Goal: Task Accomplishment & Management: Use online tool/utility

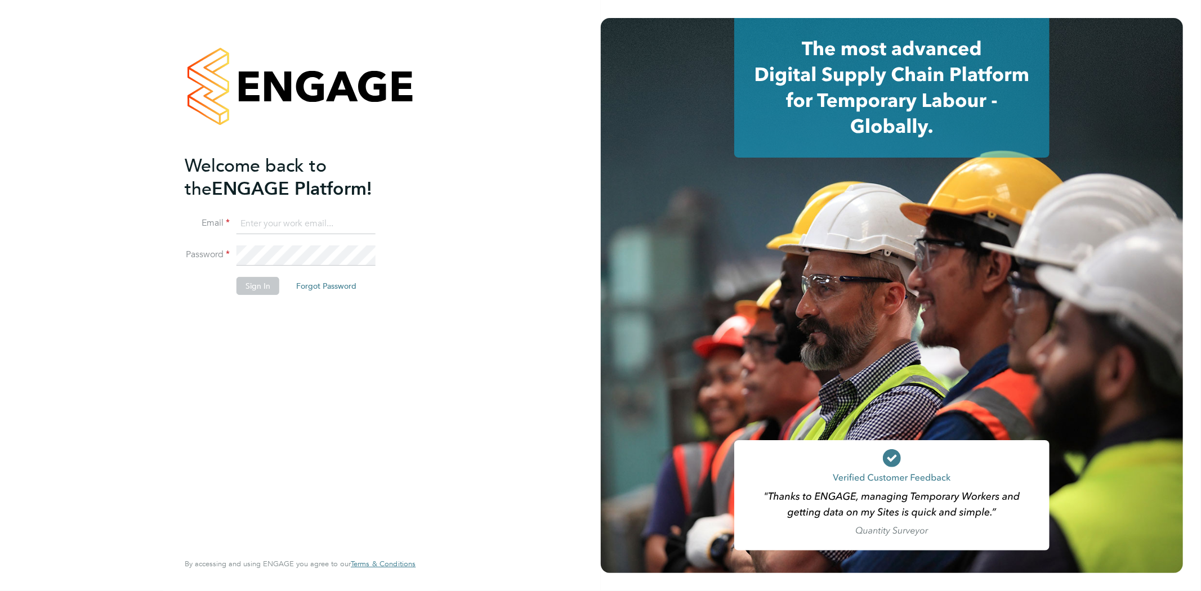
type input "ebony.windsor@integrapeople.com"
click at [249, 283] on button "Sign In" at bounding box center [257, 286] width 43 height 18
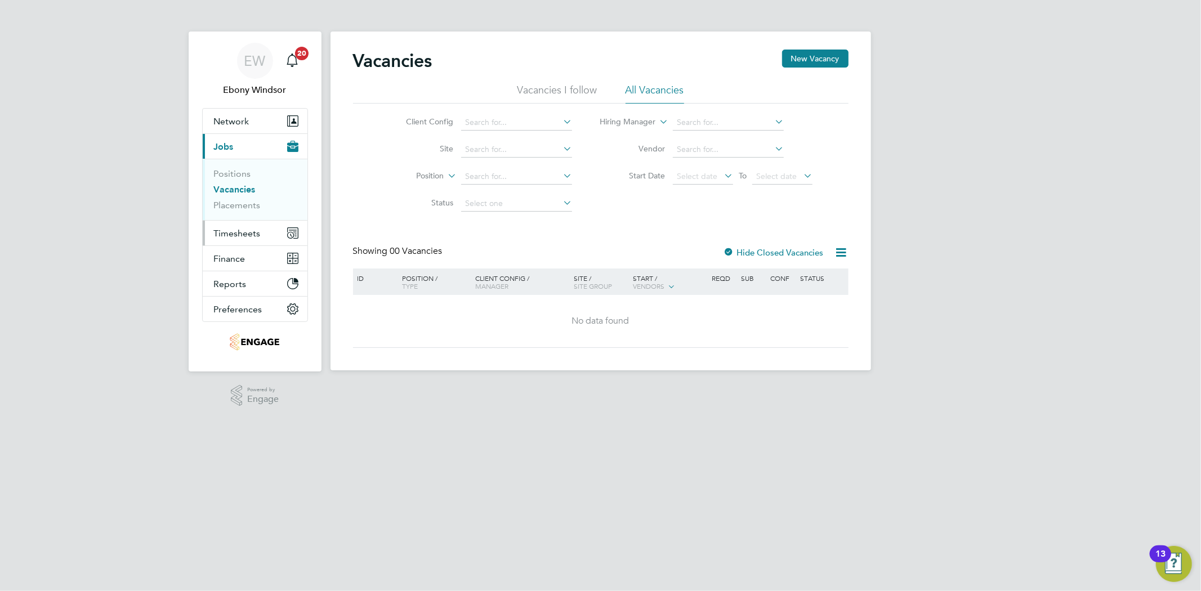
click at [253, 228] on span "Timesheets" at bounding box center [237, 233] width 47 height 11
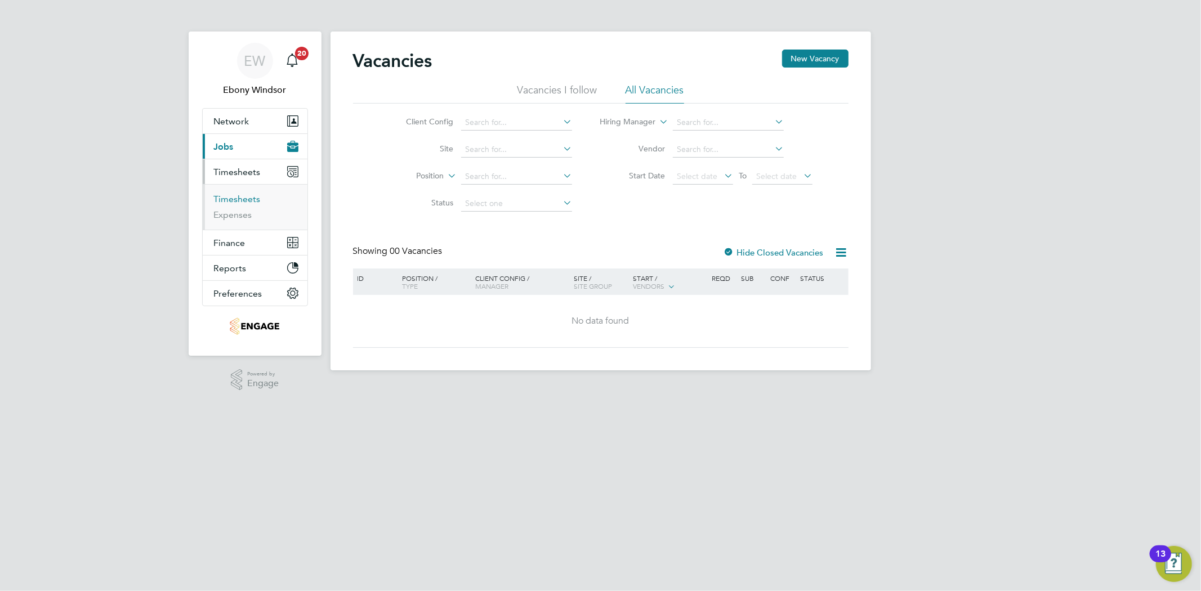
click at [250, 198] on link "Timesheets" at bounding box center [237, 199] width 47 height 11
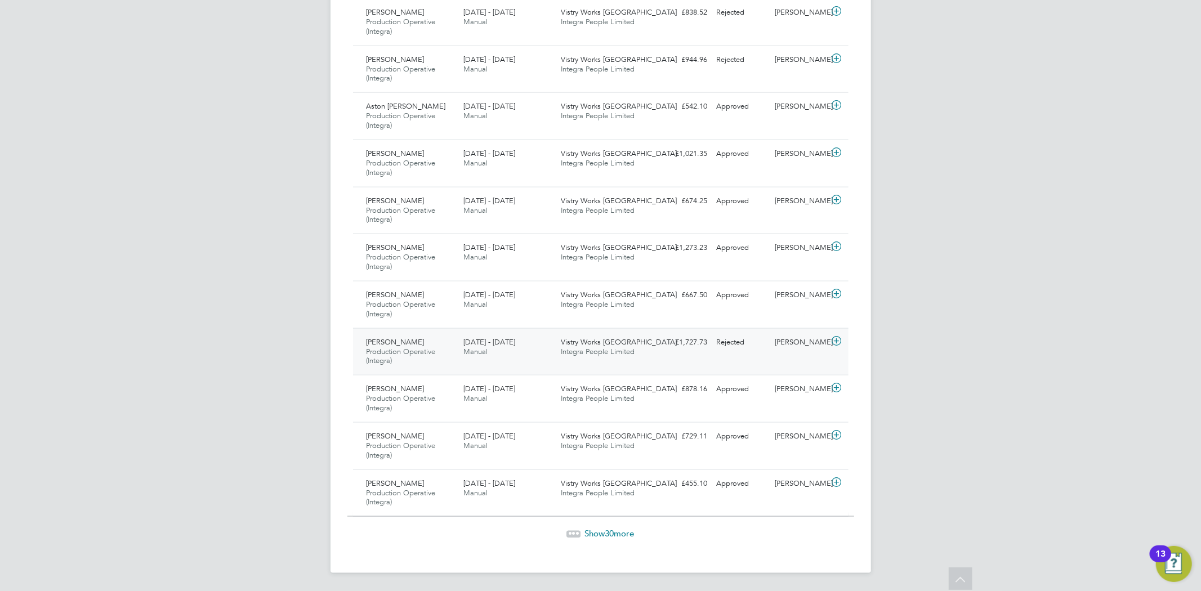
click at [838, 338] on icon at bounding box center [836, 341] width 14 height 9
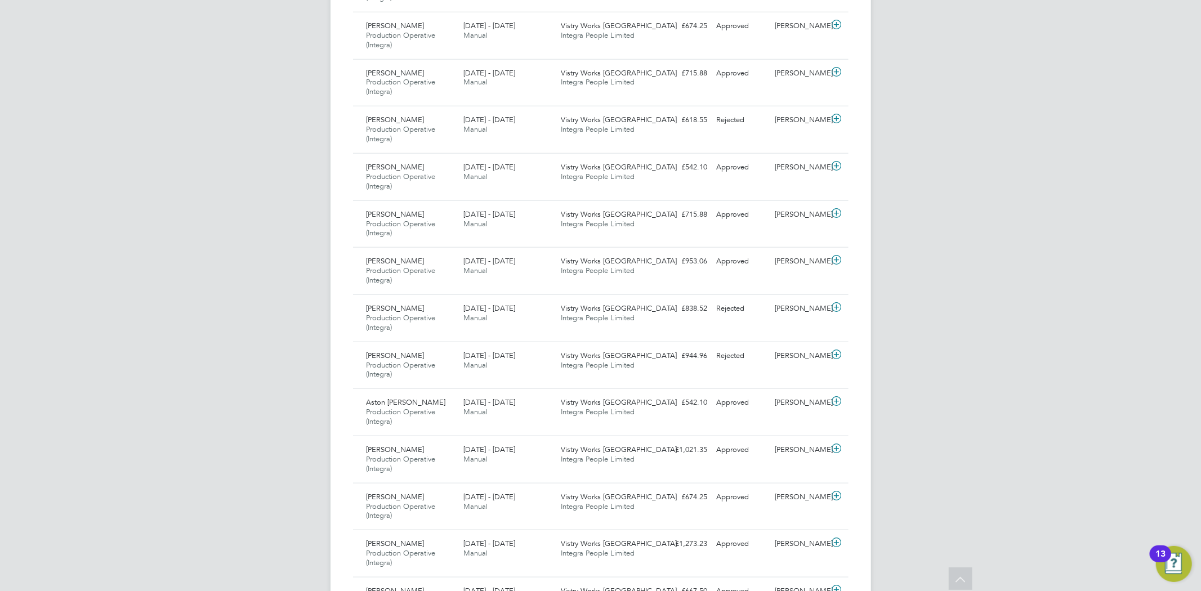
click at [991, 267] on div "EW Ebony Windsor Notifications 20 Applications: Network Team Members Businesses…" at bounding box center [600, 45] width 1201 height 1966
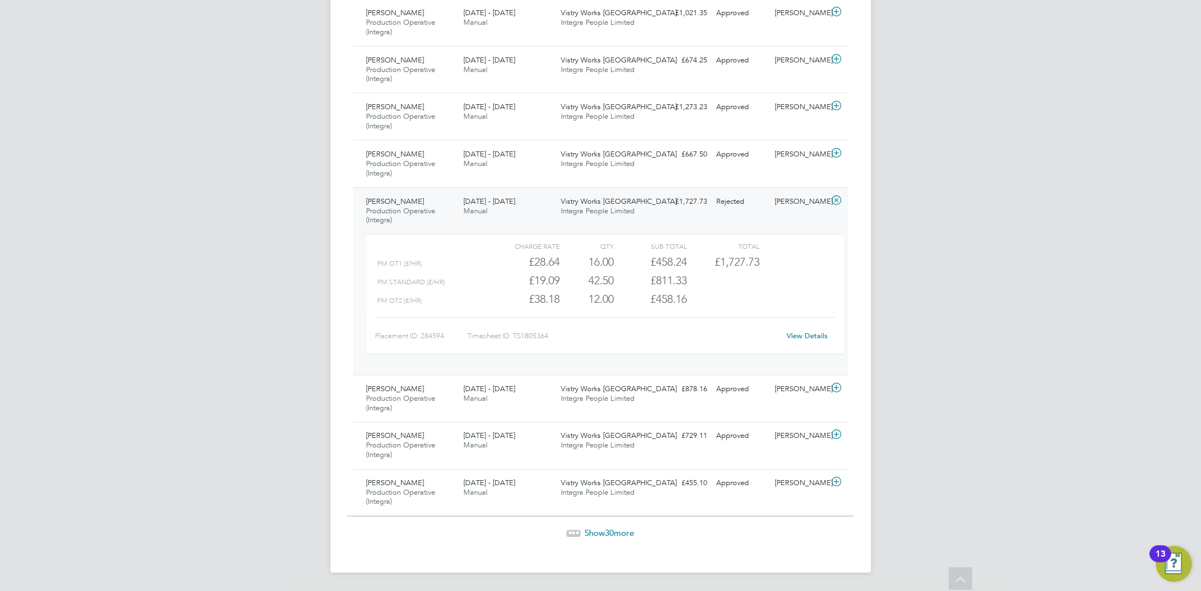
click at [623, 533] on span "Show 30 more" at bounding box center [610, 533] width 50 height 11
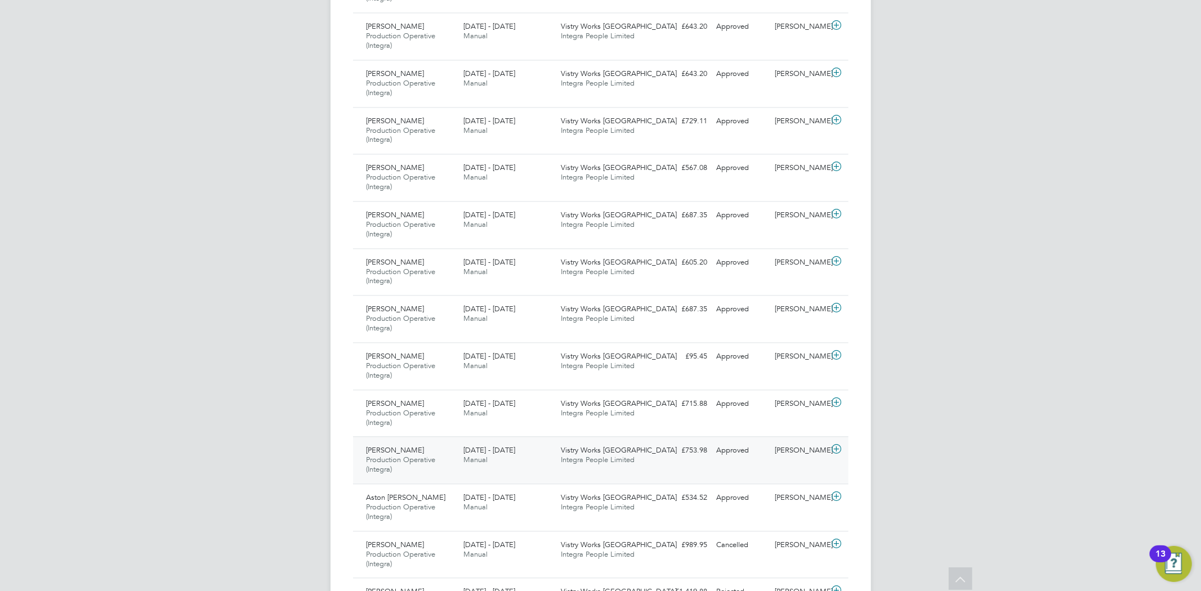
click at [834, 450] on icon at bounding box center [836, 449] width 14 height 9
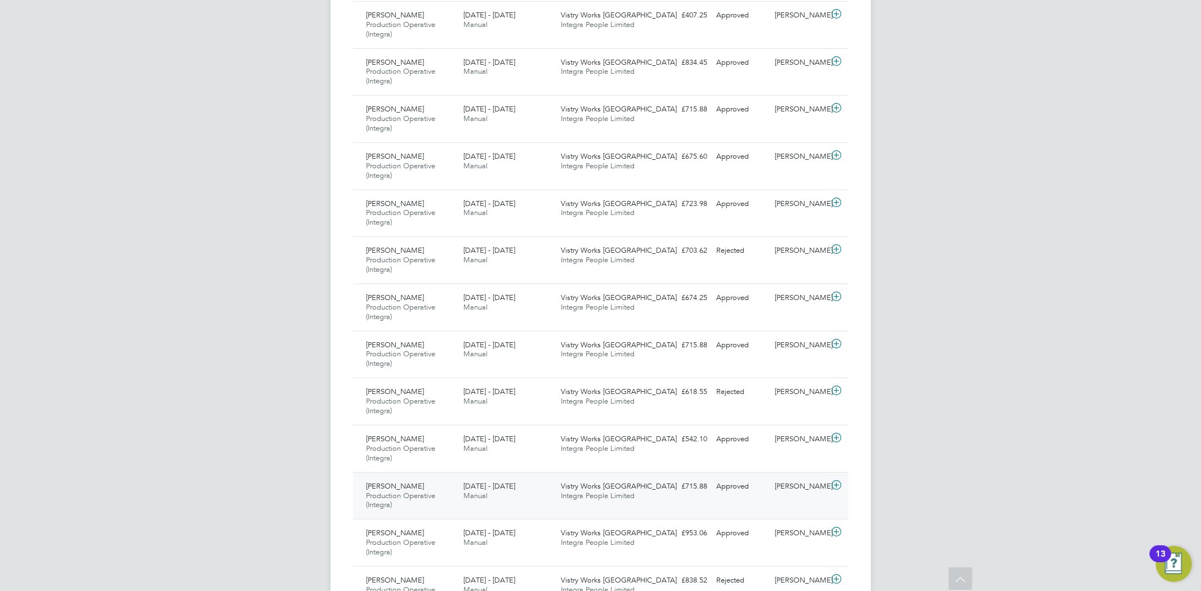
scroll to position [688, 0]
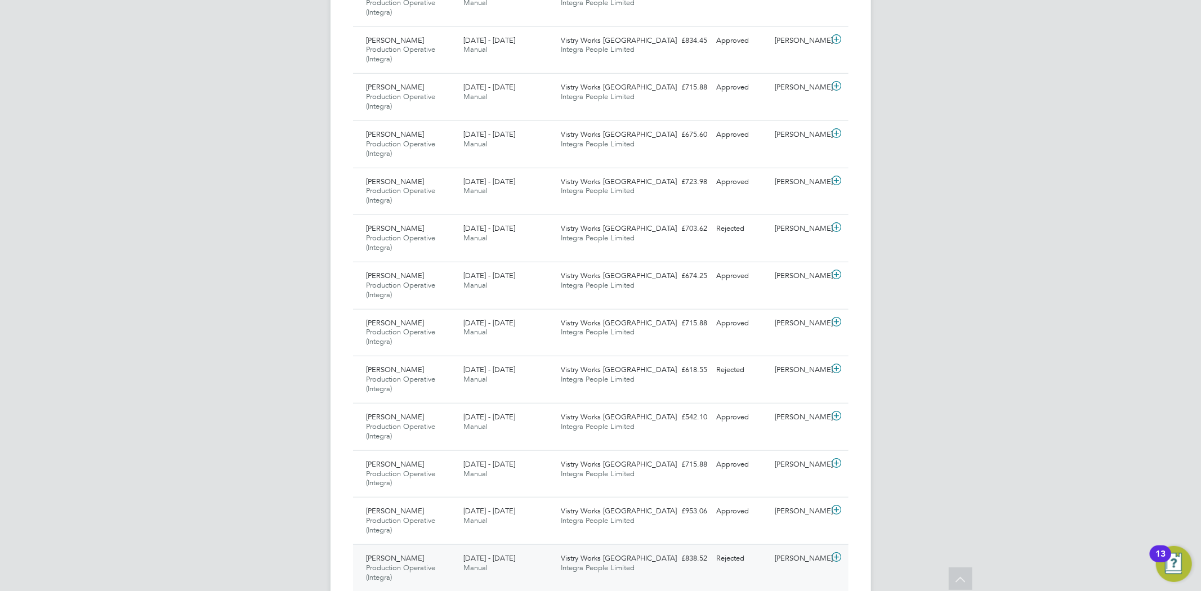
click at [839, 560] on icon at bounding box center [836, 557] width 14 height 9
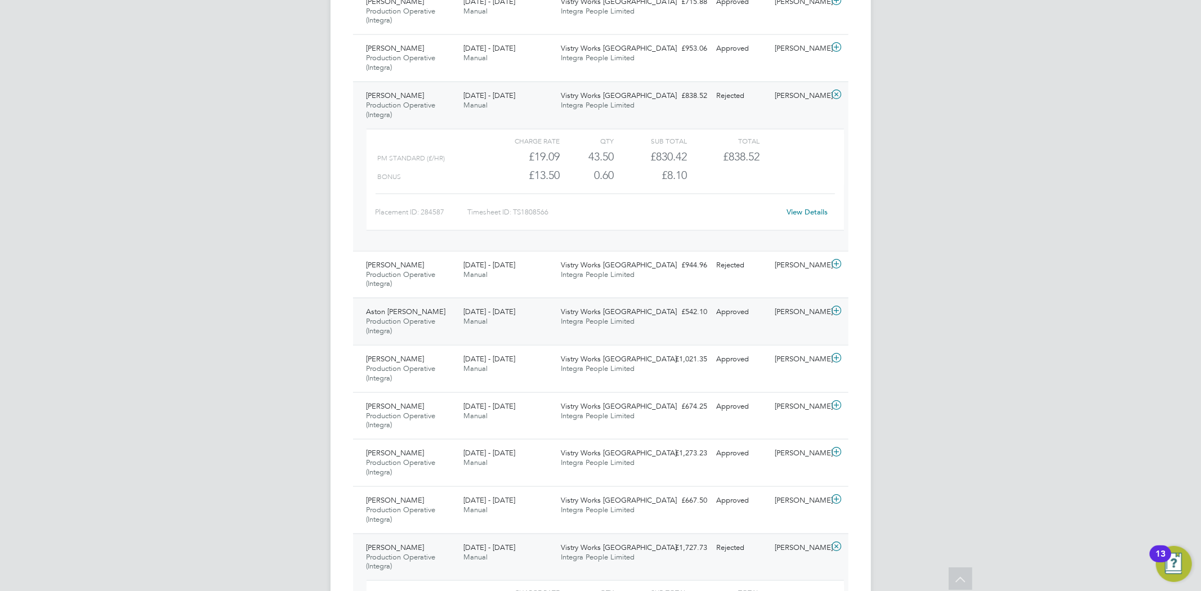
scroll to position [1188, 0]
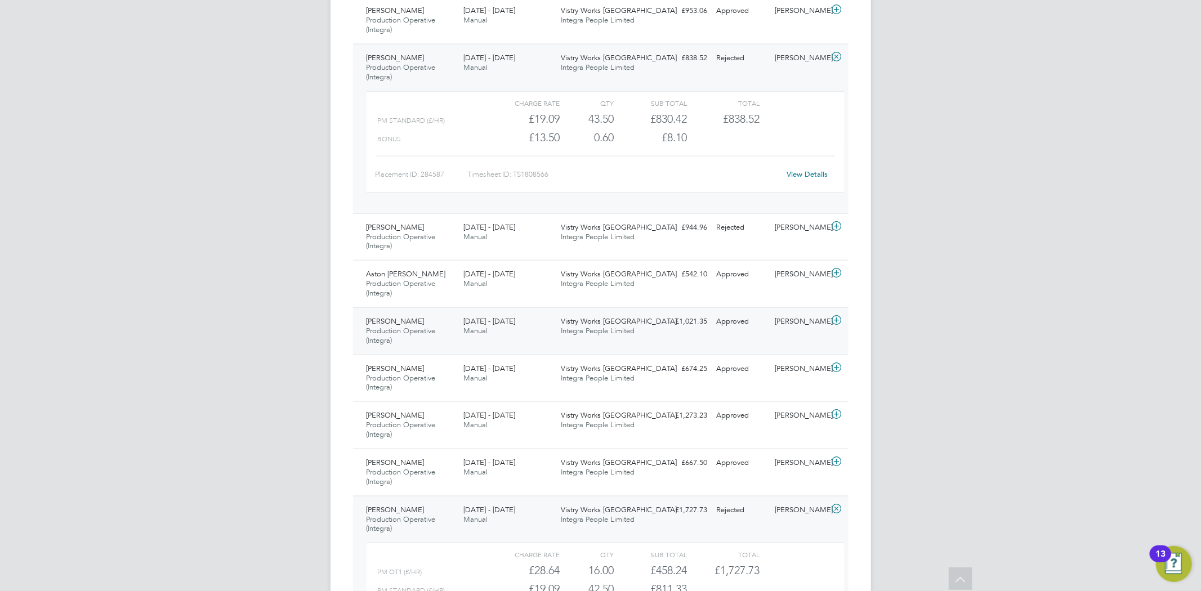
click at [840, 320] on icon at bounding box center [836, 320] width 14 height 9
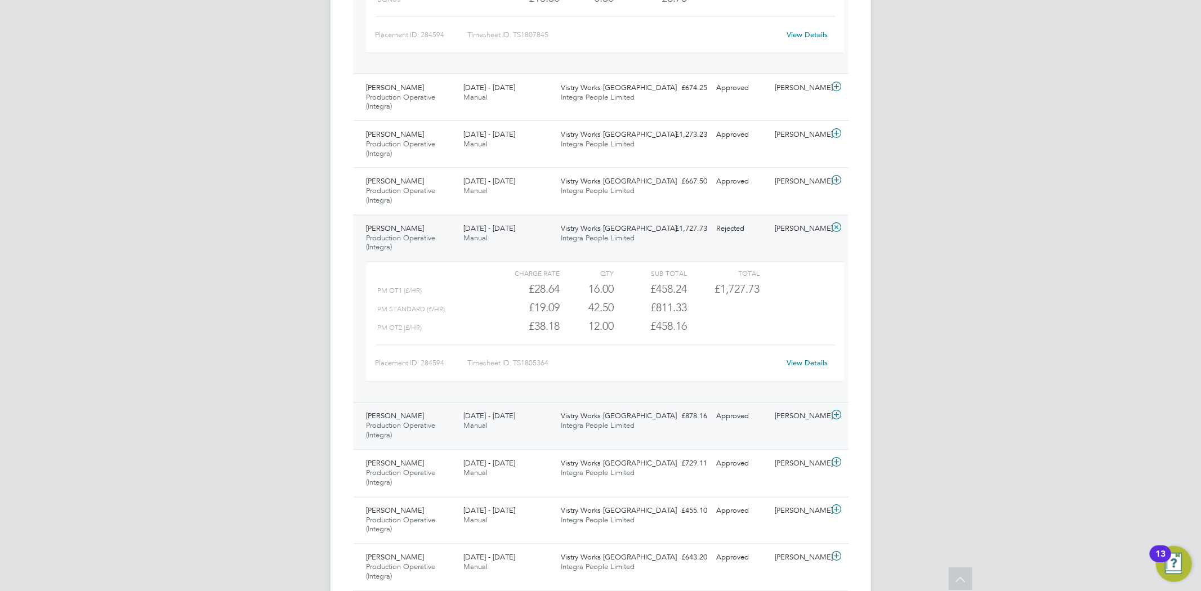
scroll to position [1751, 0]
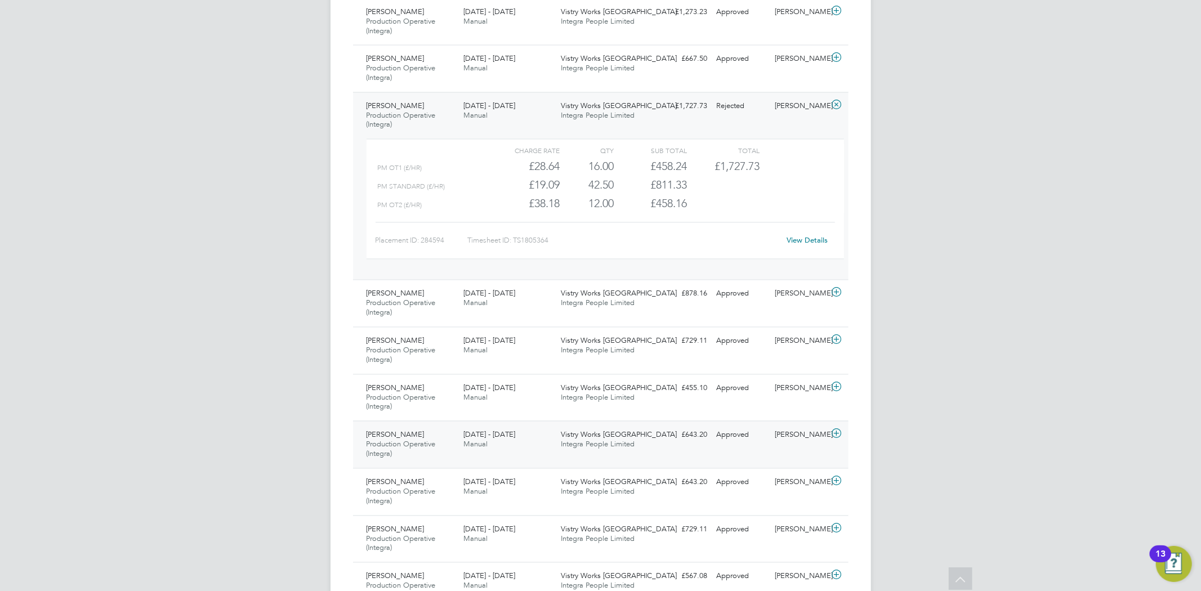
click at [838, 435] on icon at bounding box center [836, 434] width 14 height 9
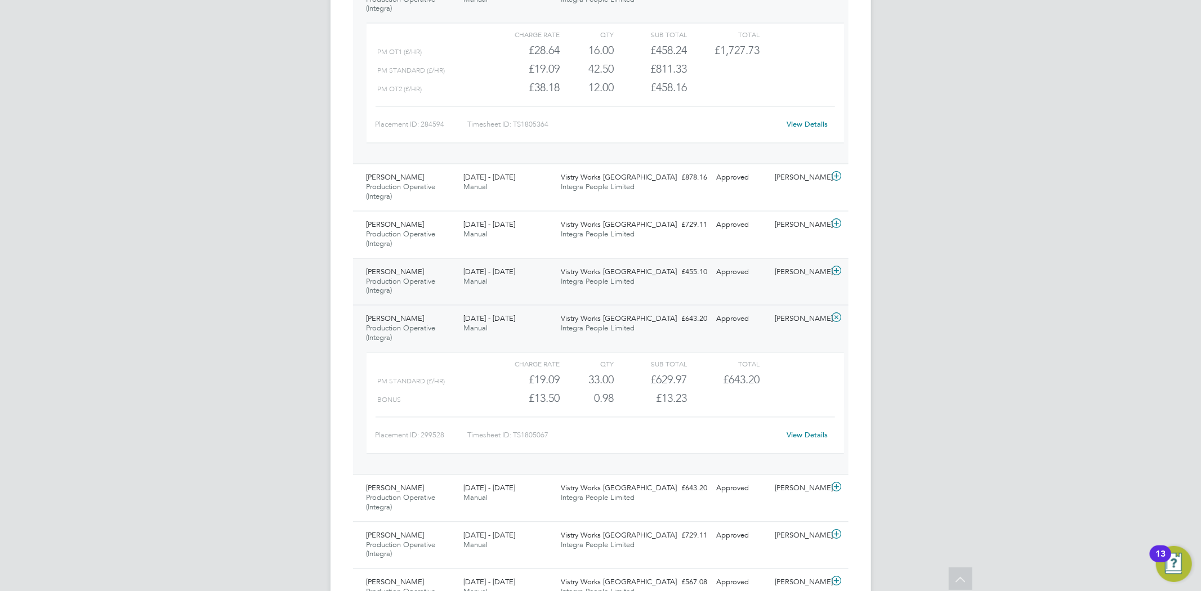
scroll to position [1876, 0]
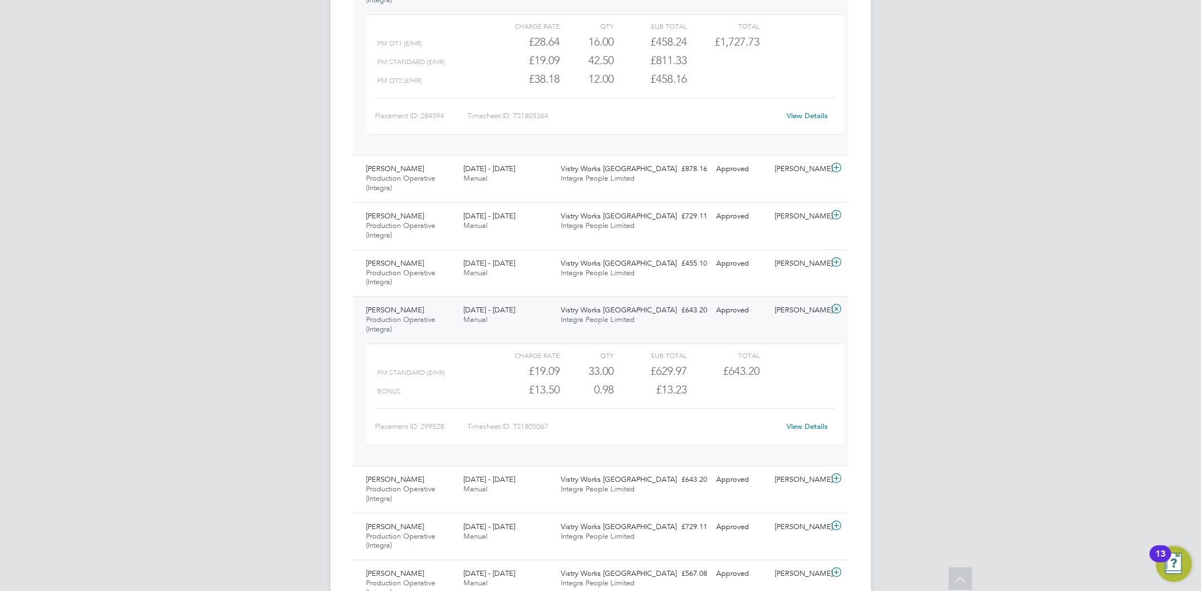
click at [186, 480] on div "EW Ebony Windsor Notifications 20 Applications: Network Team Members Businesses…" at bounding box center [600, 85] width 1201 height 3923
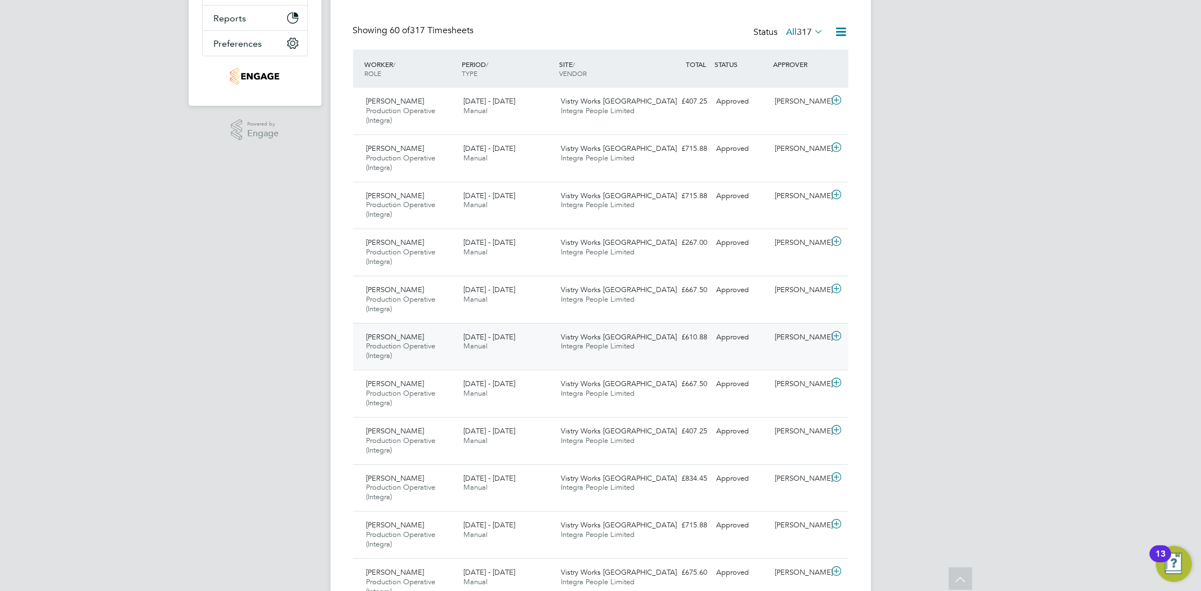
scroll to position [312, 0]
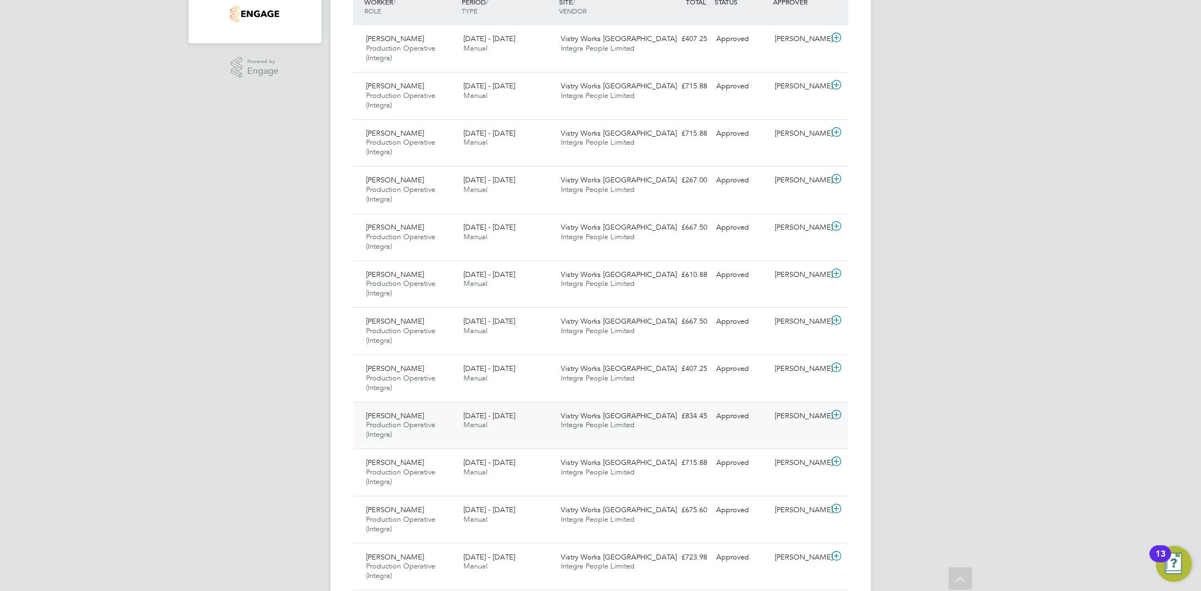
click at [837, 412] on icon at bounding box center [836, 414] width 14 height 9
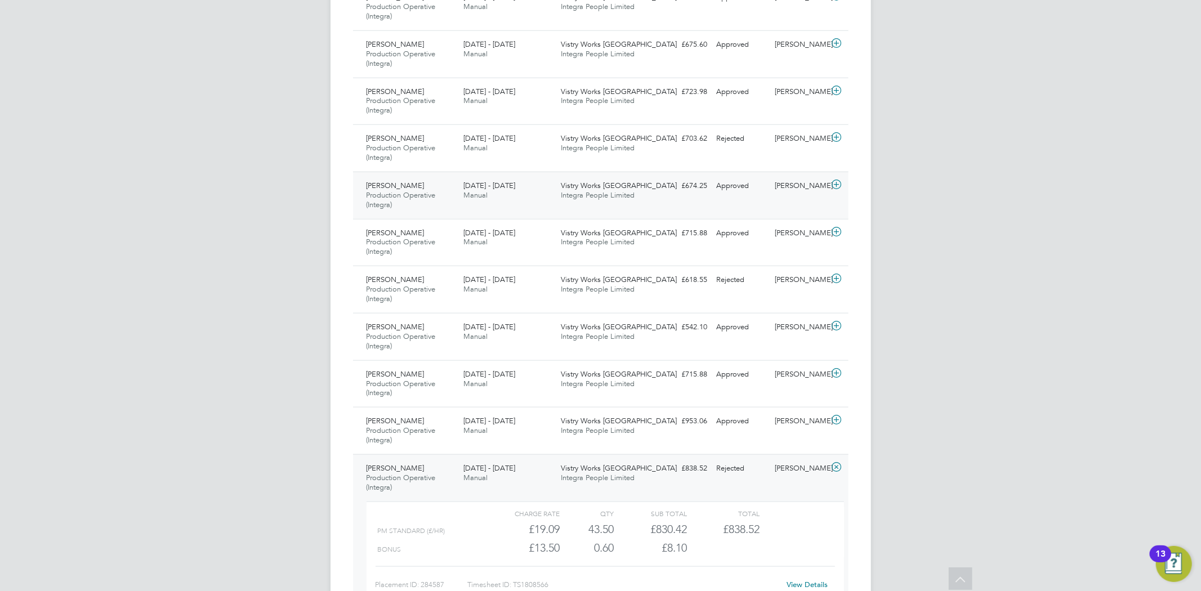
scroll to position [1000, 0]
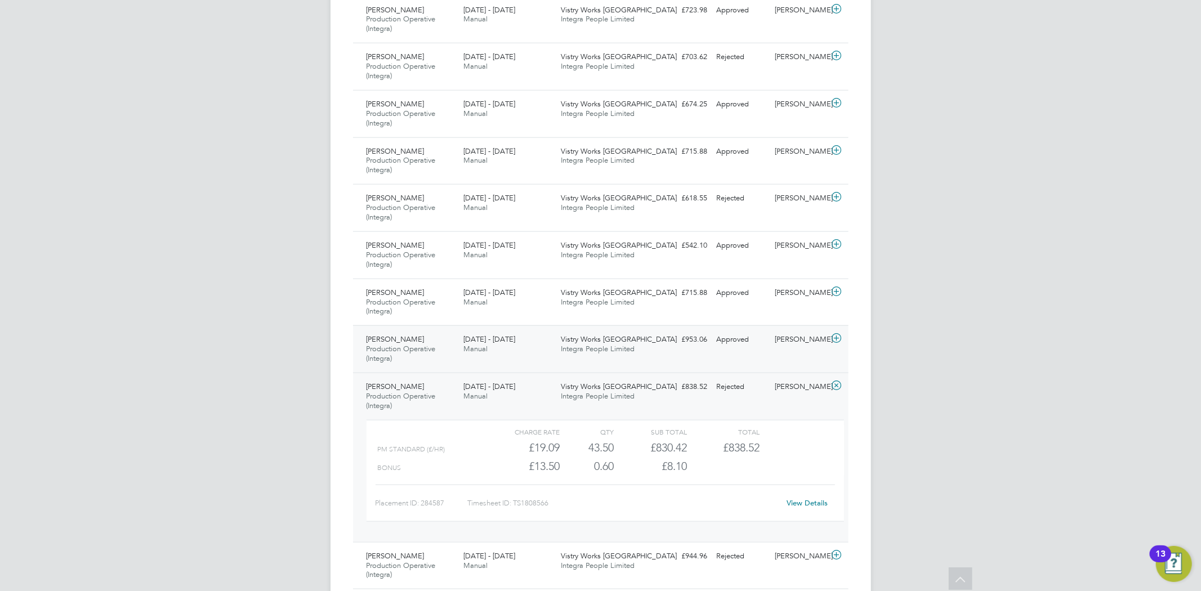
click at [830, 340] on icon at bounding box center [836, 338] width 14 height 9
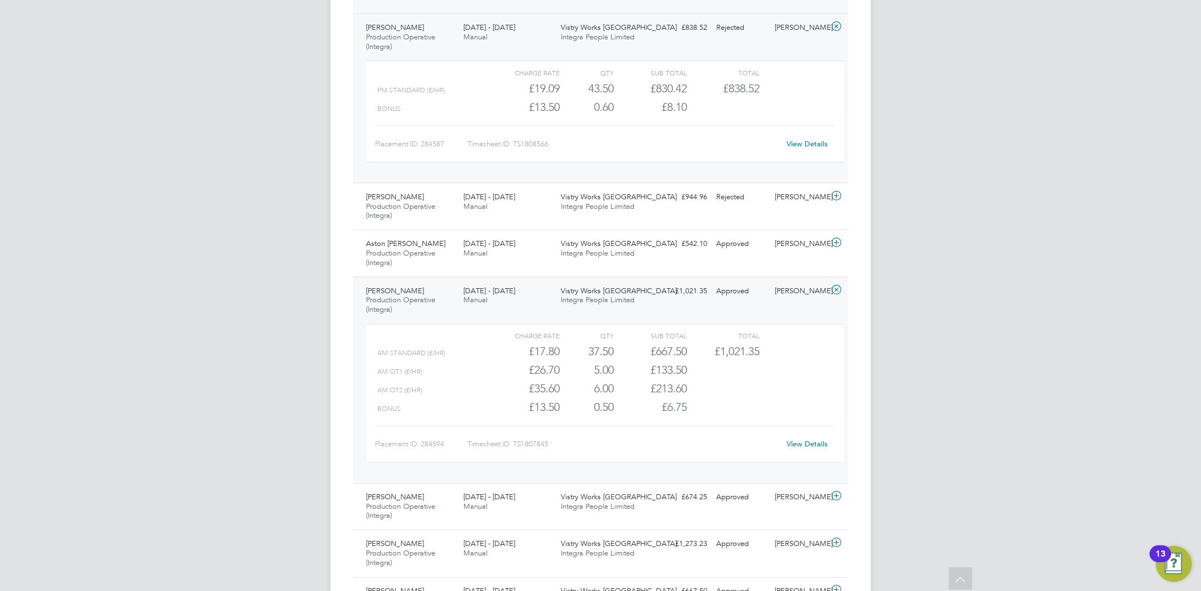
scroll to position [1563, 0]
